Goal: Task Accomplishment & Management: Use online tool/utility

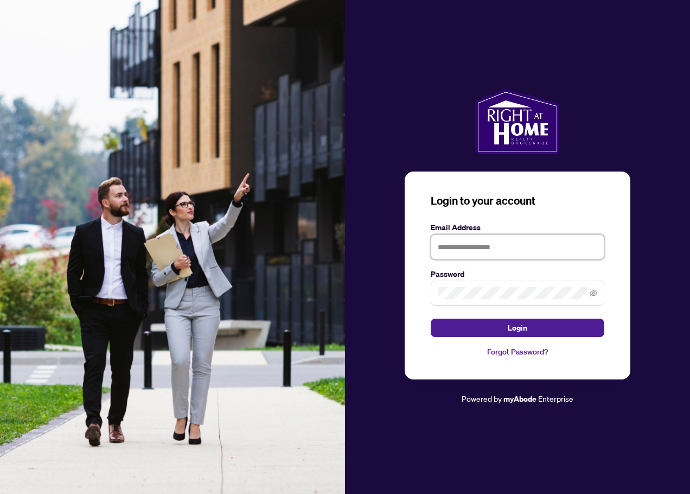
click at [468, 252] on input "text" at bounding box center [518, 246] width 174 height 25
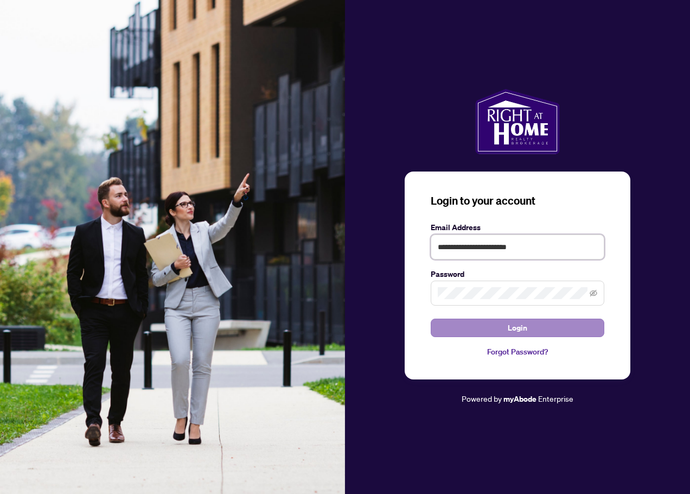
type input "**********"
click at [507, 331] on button "Login" at bounding box center [518, 327] width 174 height 18
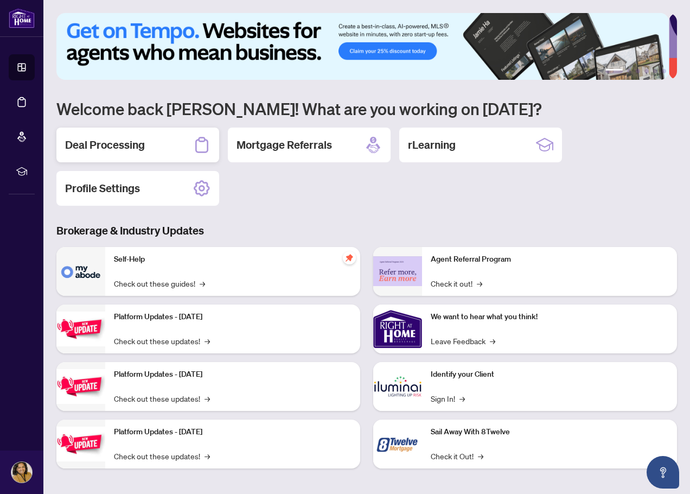
click at [111, 148] on h2 "Deal Processing" at bounding box center [105, 144] width 80 height 15
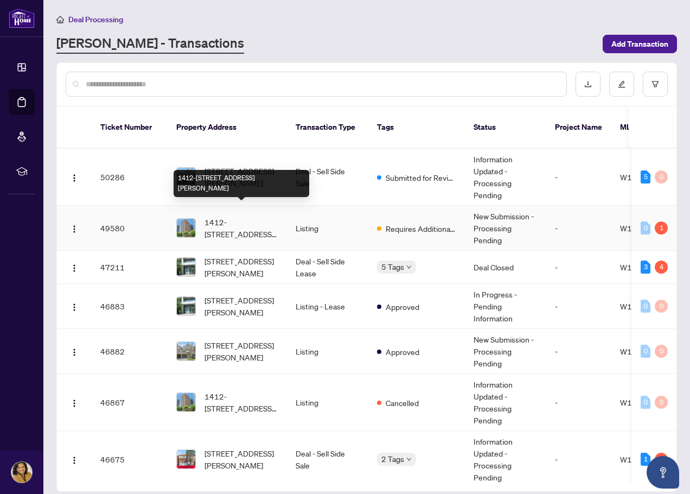
click at [262, 219] on span "1412-[STREET_ADDRESS][PERSON_NAME]" at bounding box center [242, 228] width 74 height 24
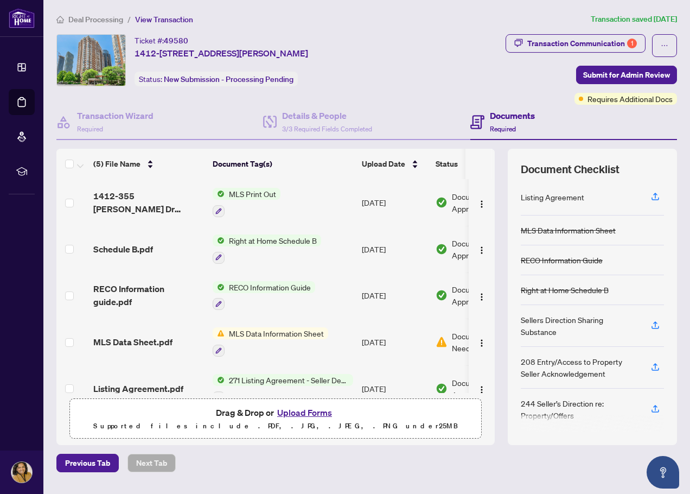
scroll to position [77, 0]
